Goal: Information Seeking & Learning: Learn about a topic

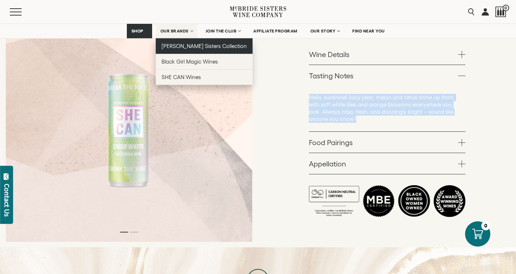
click at [190, 48] on span "[PERSON_NAME] Sisters Collection" at bounding box center [204, 46] width 86 height 6
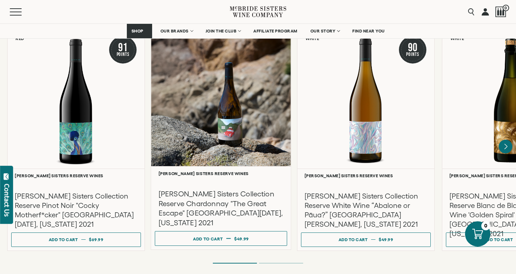
scroll to position [1238, 0]
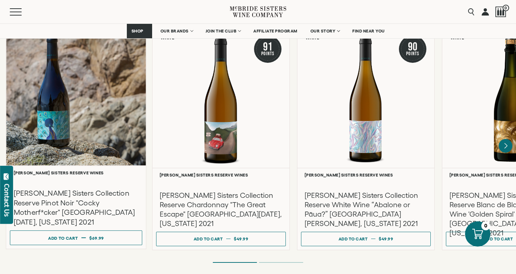
click at [93, 206] on h3 "McBride Sisters Collection Reserve Pinot Noir "Cocky Motherf*cker" Santa Lucia …" at bounding box center [76, 208] width 125 height 38
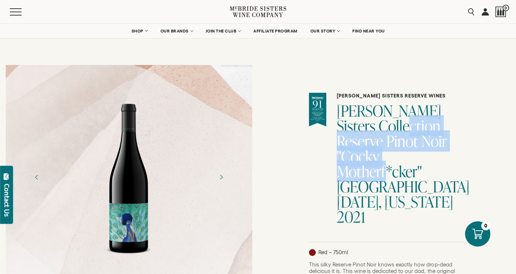
drag, startPoint x: 410, startPoint y: 124, endPoint x: 441, endPoint y: 156, distance: 45.0
click at [441, 156] on h1 "McBride Sisters Collection Reserve Pinot Noir "Cocky Motherf*cker" Santa Lucia …" at bounding box center [401, 163] width 129 height 121
copy h1 "Reserve Pinot Noir "Cocky Motherf*cker""
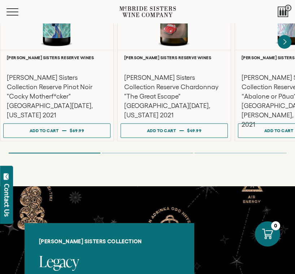
scroll to position [1152, 0]
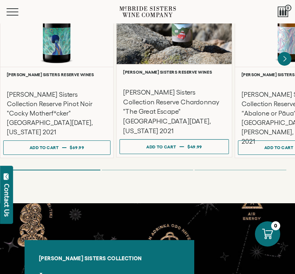
click at [171, 40] on div at bounding box center [174, 5] width 115 height 118
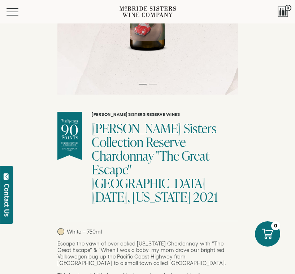
scroll to position [158, 0]
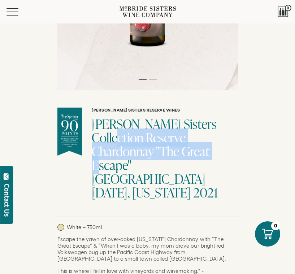
drag, startPoint x: 93, startPoint y: 139, endPoint x: 162, endPoint y: 153, distance: 70.5
click at [162, 153] on h1 "[PERSON_NAME] Sisters Collection Reserve Chardonnay "The Great Escape" [GEOGRAP…" at bounding box center [165, 158] width 146 height 82
copy h1 "Reserve Chardonnay "The Great Escape""
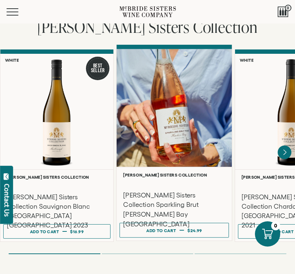
click at [126, 96] on div at bounding box center [174, 108] width 115 height 118
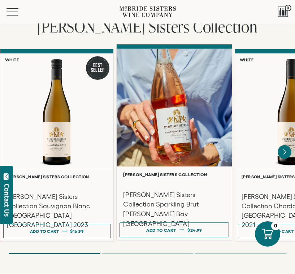
scroll to position [472, 0]
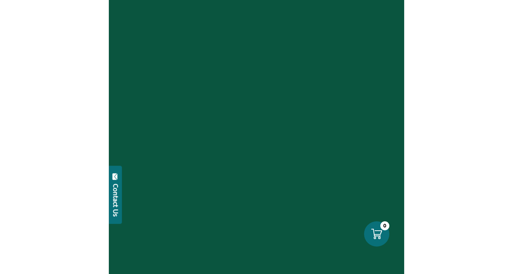
scroll to position [147, 0]
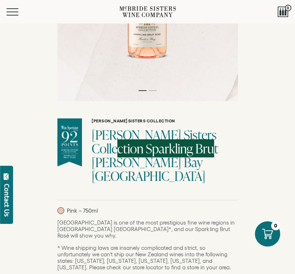
drag, startPoint x: 190, startPoint y: 150, endPoint x: 93, endPoint y: 148, distance: 96.8
click at [93, 148] on h1 "McBride Sisters Collection Sparkling Brut Rose Hawke's Bay NV" at bounding box center [165, 155] width 146 height 55
copy h1 "Sparkling Brut Rose"
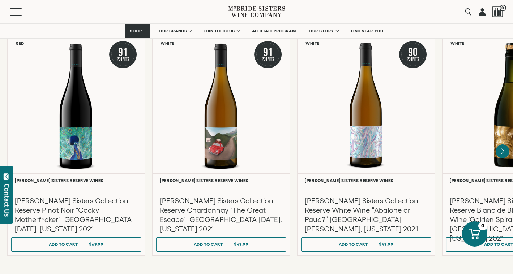
scroll to position [1221, 0]
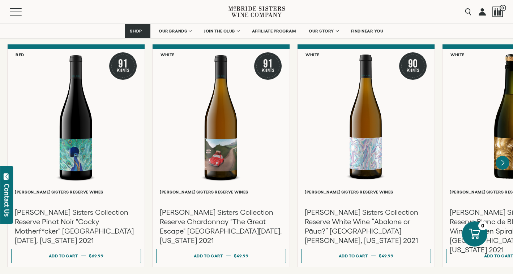
click at [0, 0] on div at bounding box center [0, 0] width 0 height 0
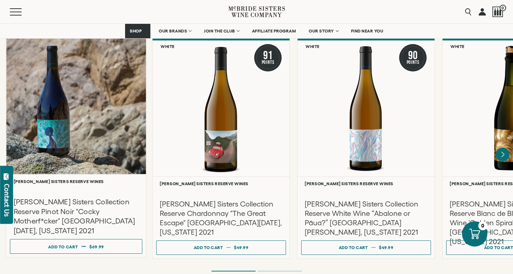
scroll to position [1229, 0]
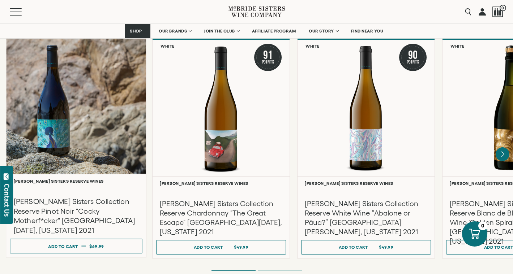
click at [108, 109] on div at bounding box center [76, 104] width 140 height 139
